Goal: Transaction & Acquisition: Subscribe to service/newsletter

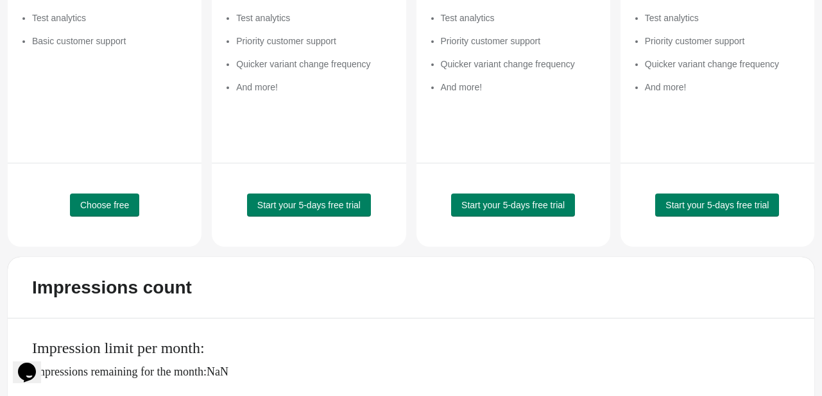
scroll to position [343, 0]
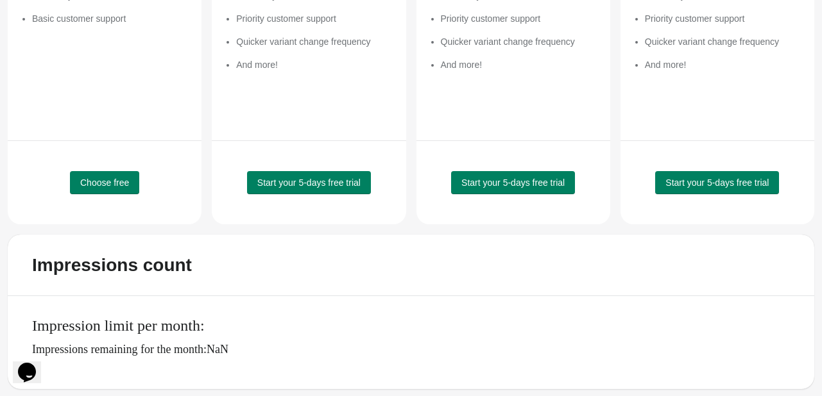
click at [221, 345] on p "Impressions remaining for the month: NaN" at bounding box center [416, 349] width 769 height 13
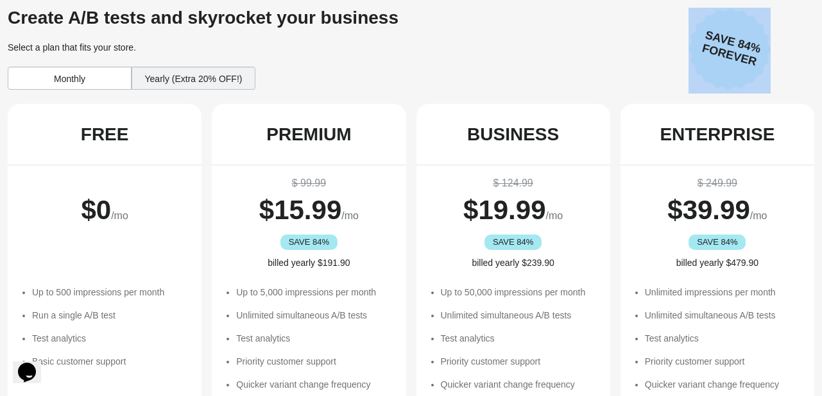
drag, startPoint x: 716, startPoint y: 39, endPoint x: 435, endPoint y: 89, distance: 285.4
click at [439, 90] on div "Create A/B tests and skyrocket your business Select a plan that fits your store…" at bounding box center [411, 51] width 806 height 86
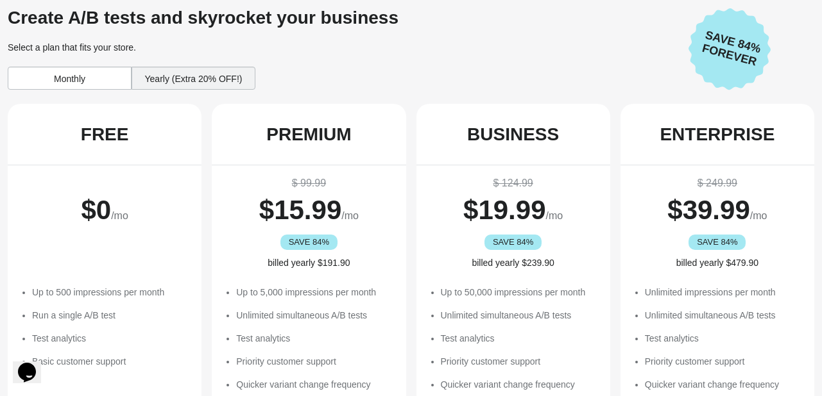
drag, startPoint x: 212, startPoint y: 76, endPoint x: 157, endPoint y: 77, distance: 55.2
click at [210, 76] on div "Yearly (Extra 20% OFF!)" at bounding box center [193, 78] width 124 height 23
click at [116, 76] on div "Monthly" at bounding box center [70, 78] width 124 height 23
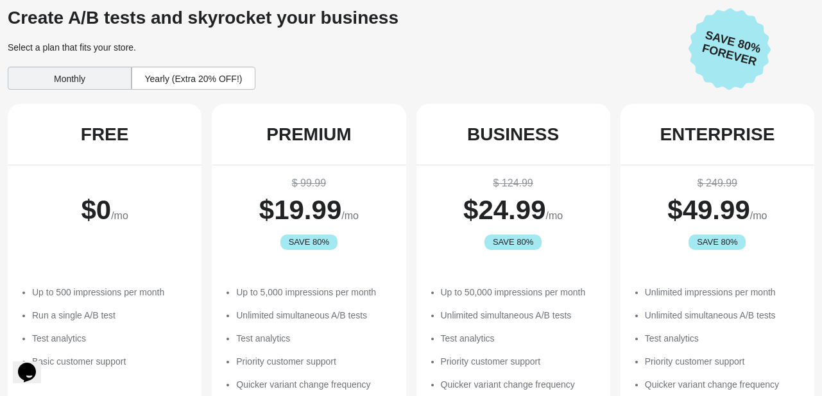
click at [161, 75] on div "Yearly (Extra 20% OFF!)" at bounding box center [193, 78] width 124 height 23
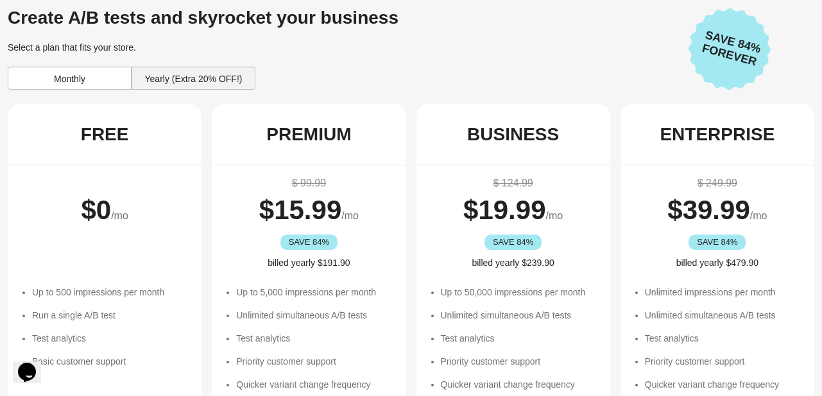
click at [88, 75] on div "Monthly" at bounding box center [70, 78] width 124 height 23
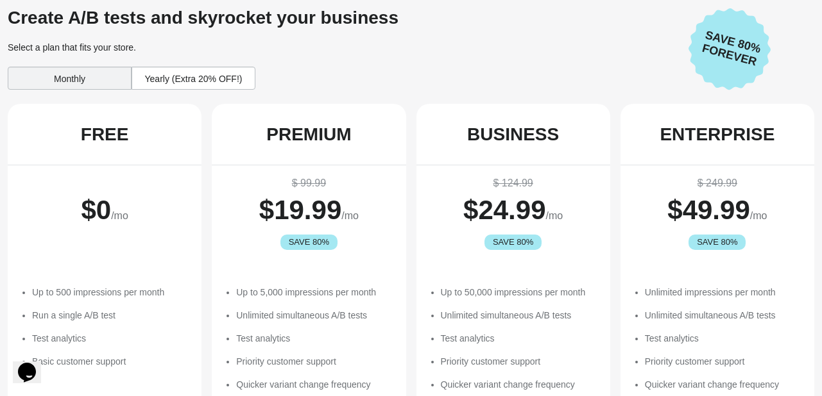
click at [165, 72] on div "Yearly (Extra 20% OFF!)" at bounding box center [193, 78] width 124 height 23
